Goal: Information Seeking & Learning: Learn about a topic

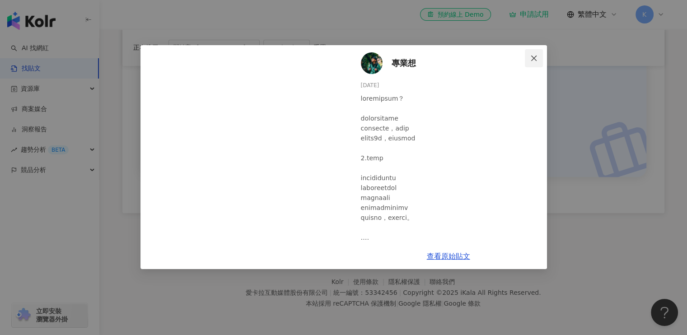
click at [534, 55] on icon "close" at bounding box center [533, 58] width 7 height 7
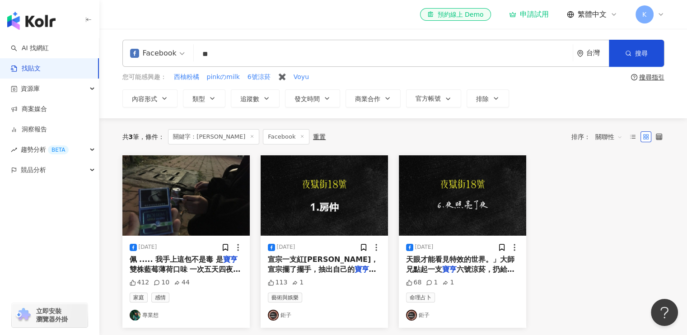
click at [302, 267] on span "宣宗一支紅[PERSON_NAME]，宣宗擺了擺手，抽出自己的" at bounding box center [323, 264] width 111 height 19
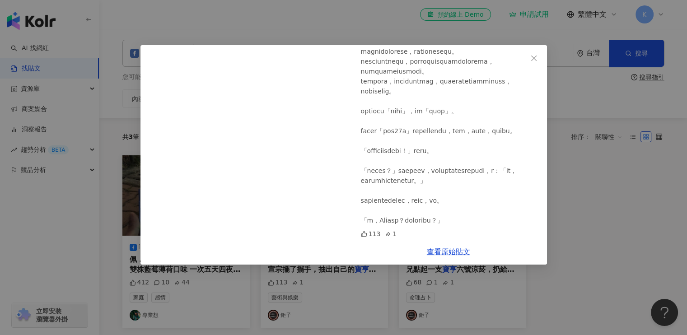
scroll to position [2231, 0]
click at [535, 58] on icon "close" at bounding box center [533, 58] width 7 height 7
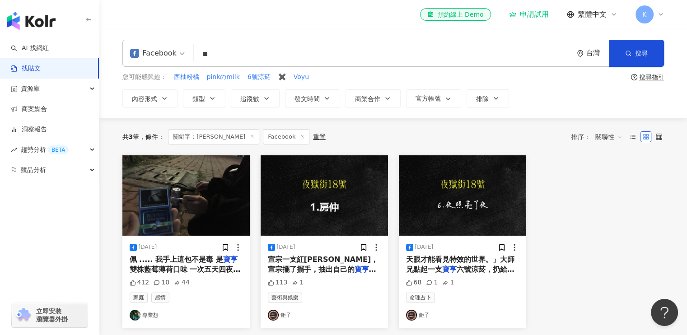
click at [256, 48] on input "**" at bounding box center [382, 53] width 371 height 19
click at [172, 55] on div "Facebook" at bounding box center [153, 53] width 46 height 14
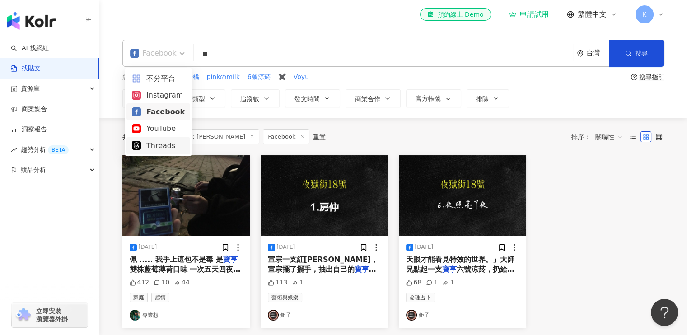
click at [155, 146] on div "Threads" at bounding box center [158, 145] width 53 height 11
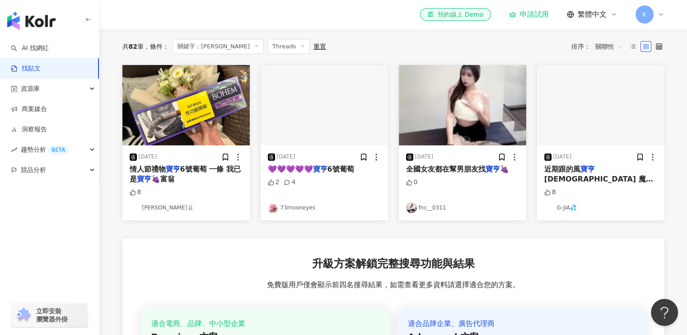
scroll to position [45, 0]
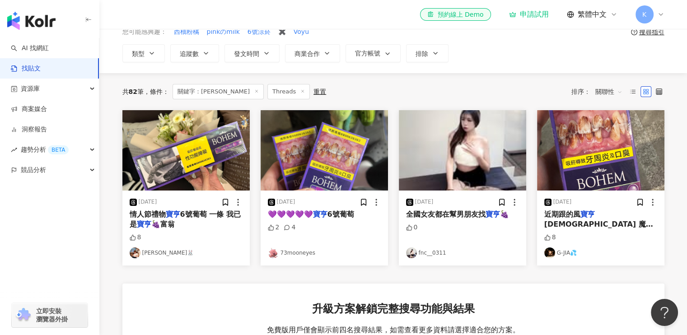
click at [184, 213] on span "6號葡萄 一條 我已是" at bounding box center [185, 219] width 111 height 19
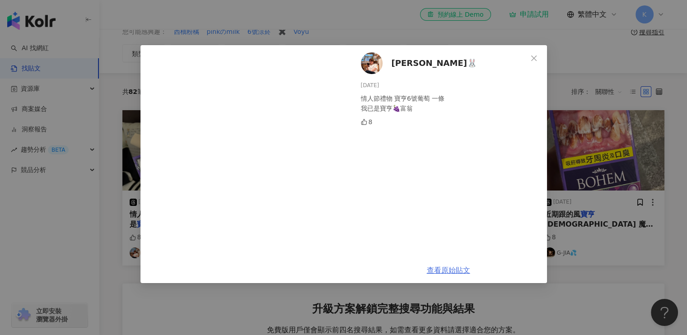
click at [451, 267] on link "查看原始貼文" at bounding box center [448, 270] width 43 height 9
click at [535, 57] on icon "close" at bounding box center [533, 58] width 7 height 7
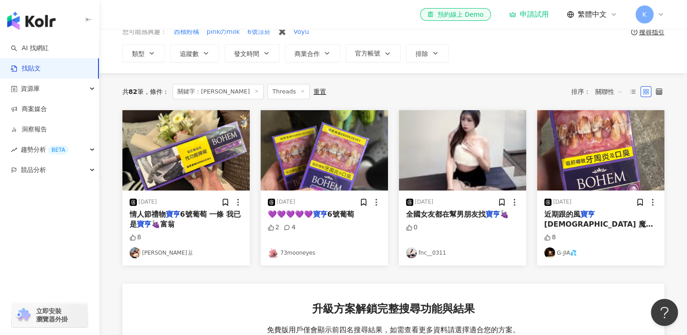
click at [313, 216] on span "💜💜💜💜💜" at bounding box center [290, 214] width 45 height 9
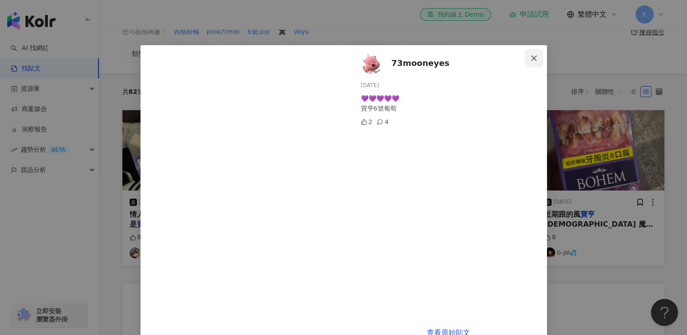
click at [532, 59] on icon "close" at bounding box center [533, 58] width 7 height 7
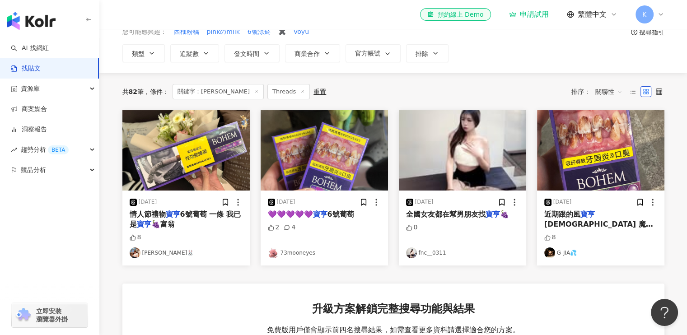
click at [588, 216] on mark "寶亨" at bounding box center [587, 214] width 14 height 9
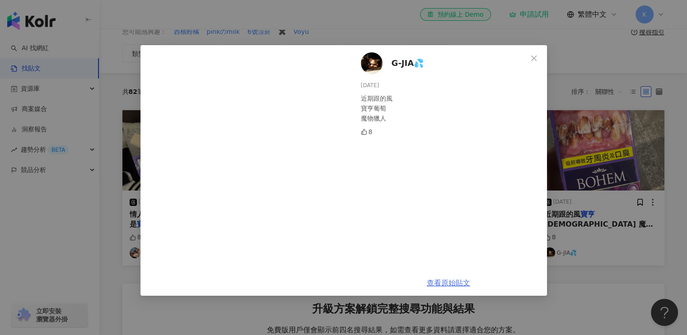
click at [441, 279] on link "查看原始貼文" at bounding box center [448, 282] width 43 height 9
drag, startPoint x: 538, startPoint y: 57, endPoint x: 530, endPoint y: 63, distance: 9.8
click at [538, 57] on span "Close" at bounding box center [533, 58] width 18 height 7
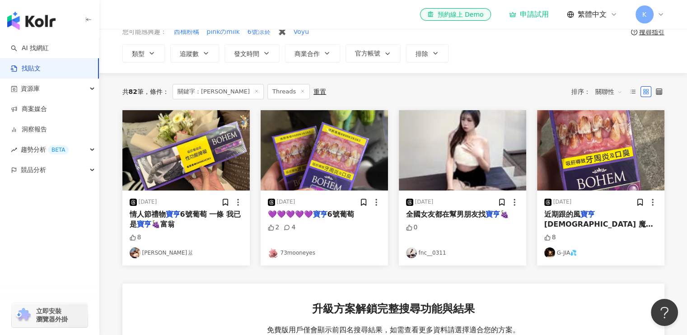
click at [472, 218] on span "全國女友都在幫男朋友找" at bounding box center [445, 214] width 79 height 9
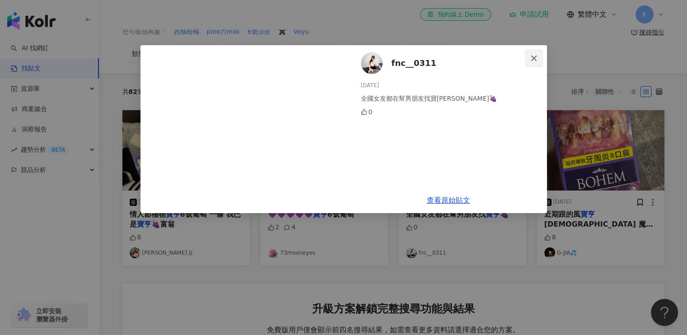
click at [533, 59] on icon "close" at bounding box center [533, 58] width 7 height 7
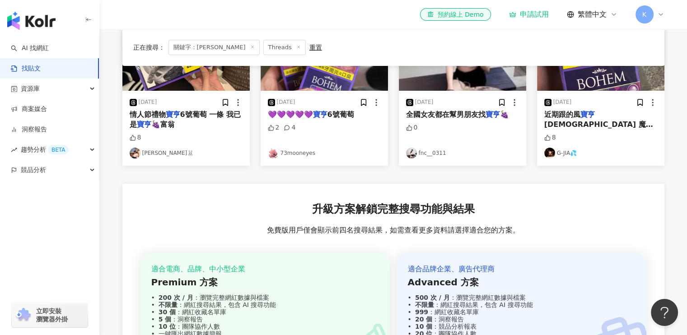
scroll to position [0, 0]
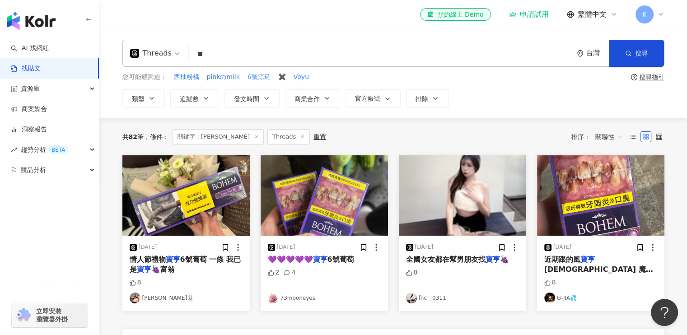
click at [254, 77] on span "6號涼菸" at bounding box center [258, 77] width 23 height 9
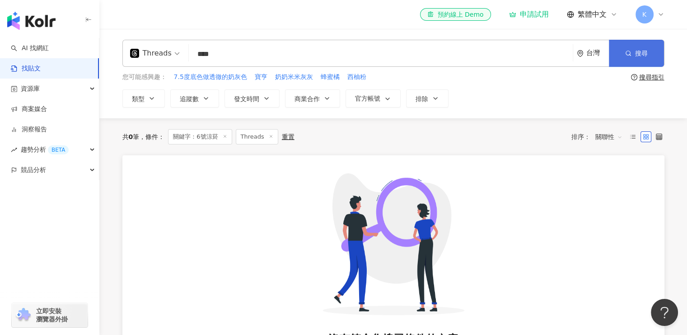
click at [636, 56] on span "搜尋" at bounding box center [641, 53] width 13 height 7
click at [238, 51] on input "****" at bounding box center [380, 53] width 376 height 19
type input "**"
click at [638, 54] on span "搜尋" at bounding box center [641, 53] width 13 height 7
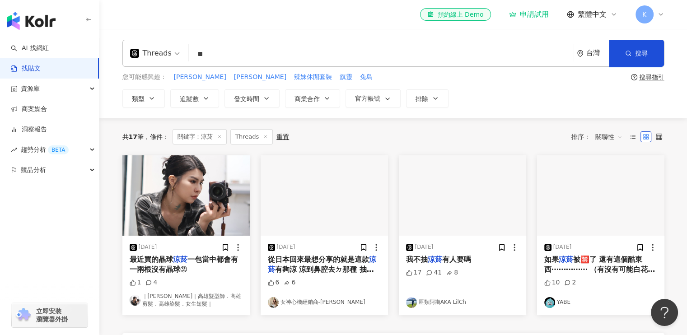
scroll to position [90, 0]
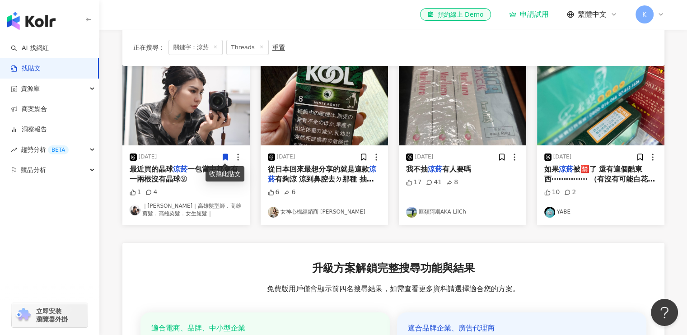
click at [164, 174] on span "一包當中都會有一兩根沒有晶球😡" at bounding box center [184, 174] width 108 height 19
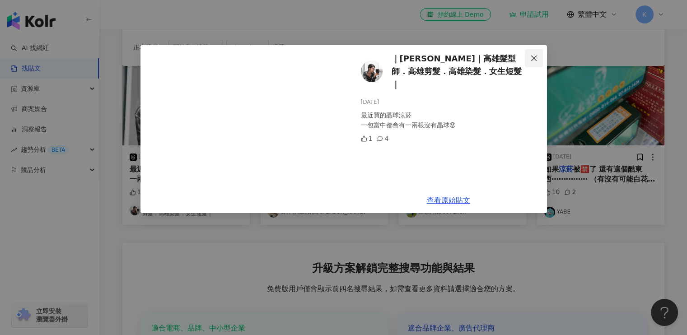
click at [536, 60] on icon "close" at bounding box center [533, 58] width 7 height 7
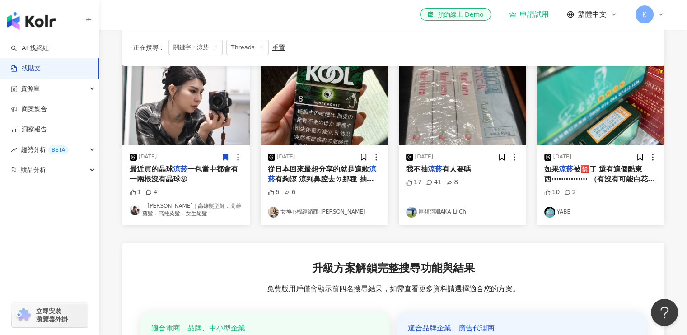
click at [326, 120] on img at bounding box center [323, 105] width 127 height 80
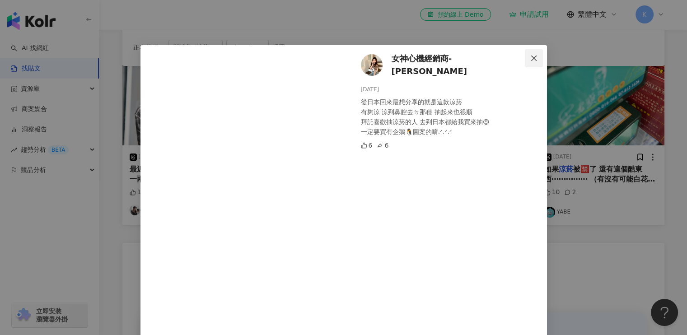
click at [533, 61] on icon "close" at bounding box center [533, 58] width 7 height 7
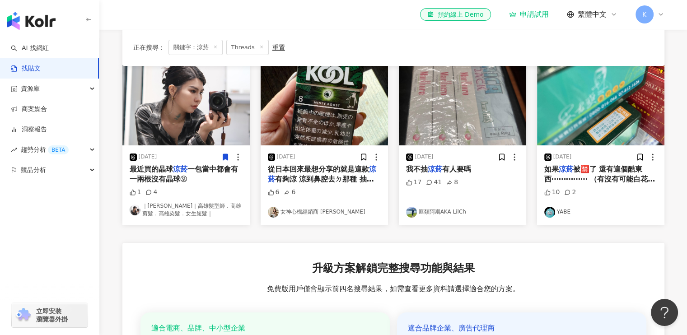
click at [436, 170] on mark "涼菸" at bounding box center [434, 169] width 14 height 9
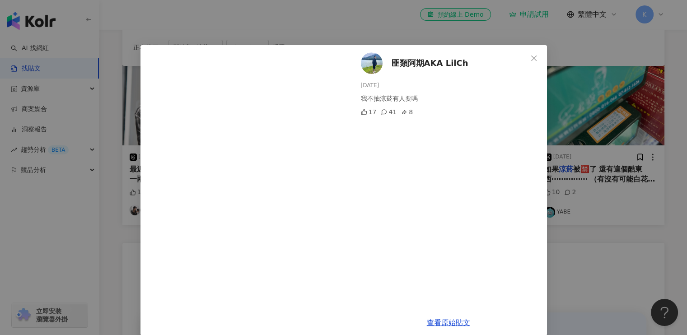
scroll to position [11, 0]
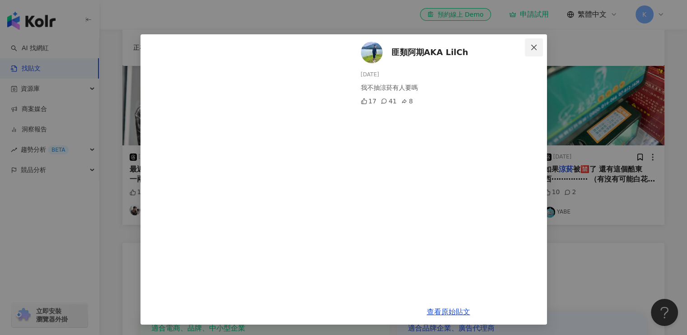
click at [531, 45] on icon "close" at bounding box center [533, 46] width 5 height 5
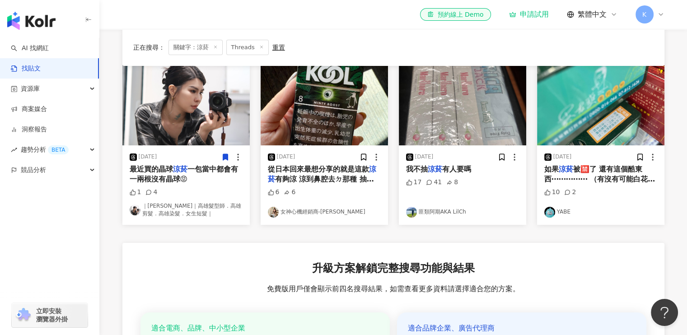
click at [623, 169] on span "被🈲了 還有這個酷東西⋯⋯⋯⋯⋯ （有沒有可能白花油也做得到？） （薄荷重度成癮者）" at bounding box center [599, 179] width 111 height 29
